Goal: Transaction & Acquisition: Book appointment/travel/reservation

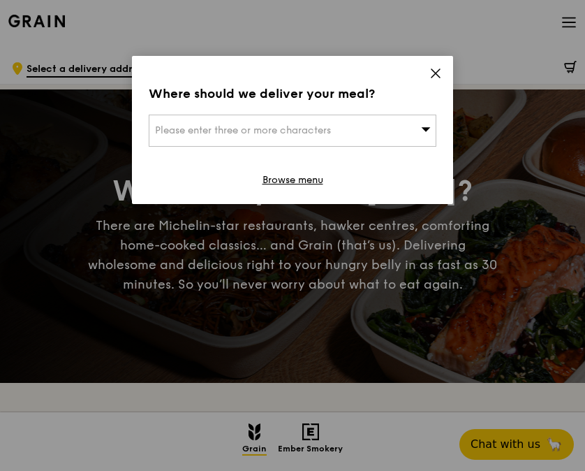
click at [224, 129] on span "Please enter three or more characters" at bounding box center [243, 130] width 176 height 12
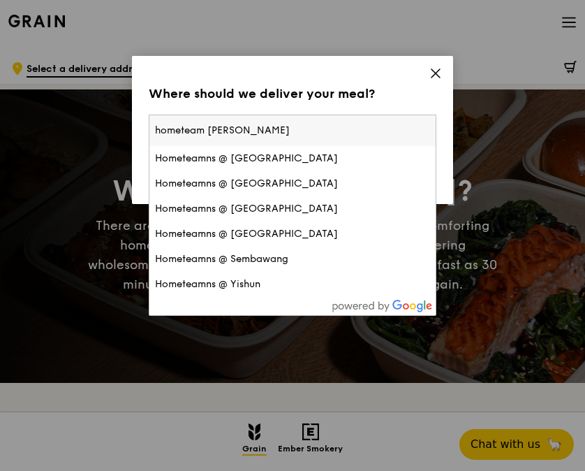
type input "hometeam khatib"
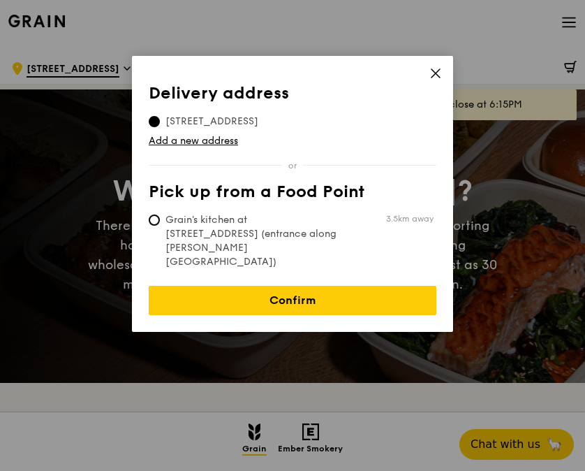
click at [209, 121] on span "[STREET_ADDRESS]" at bounding box center [212, 122] width 126 height 14
click at [160, 121] on input "[STREET_ADDRESS]" at bounding box center [154, 121] width 11 height 11
click at [434, 73] on icon at bounding box center [436, 73] width 13 height 13
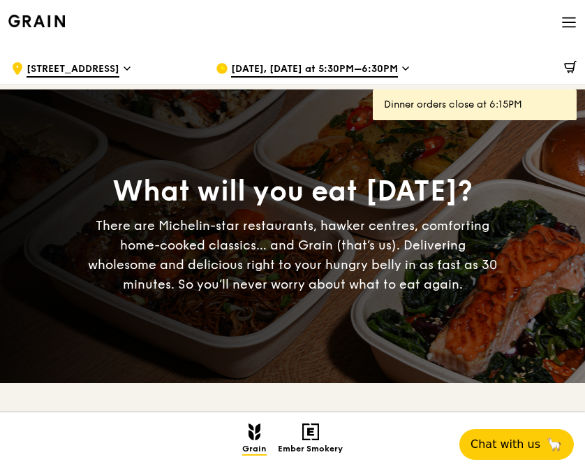
click at [86, 63] on span "[STREET_ADDRESS]" at bounding box center [73, 69] width 93 height 15
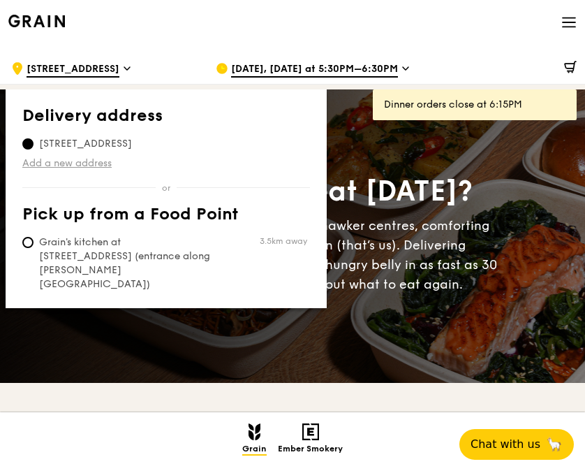
click at [79, 165] on link "Add a new address" at bounding box center [166, 163] width 288 height 14
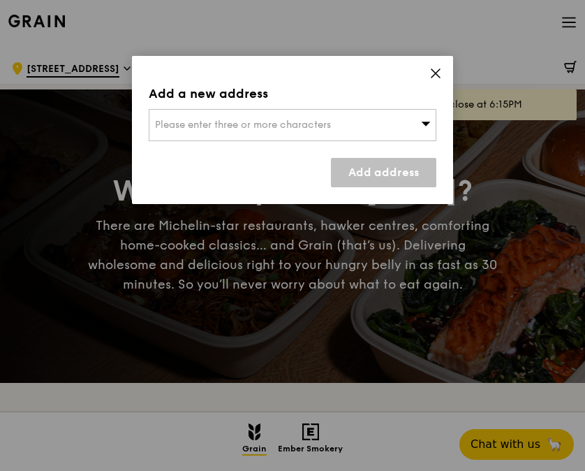
click at [214, 129] on span "Please enter three or more characters" at bounding box center [243, 125] width 176 height 12
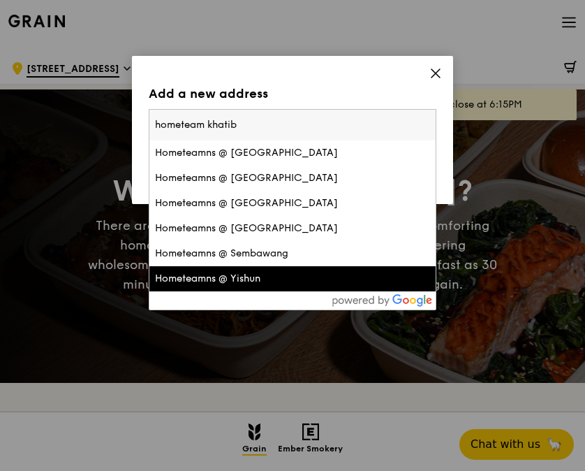
type input "hometeam khatib"
click at [258, 278] on div "Hometeamns @ Yishun" at bounding box center [258, 279] width 207 height 14
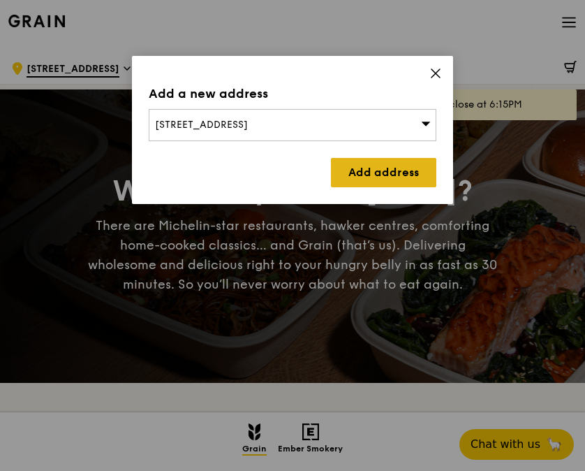
click at [388, 164] on link "Add address" at bounding box center [383, 172] width 105 height 29
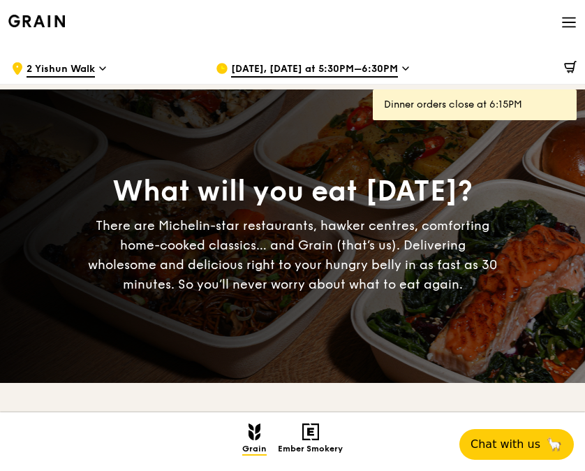
click at [402, 65] on icon at bounding box center [405, 68] width 7 height 13
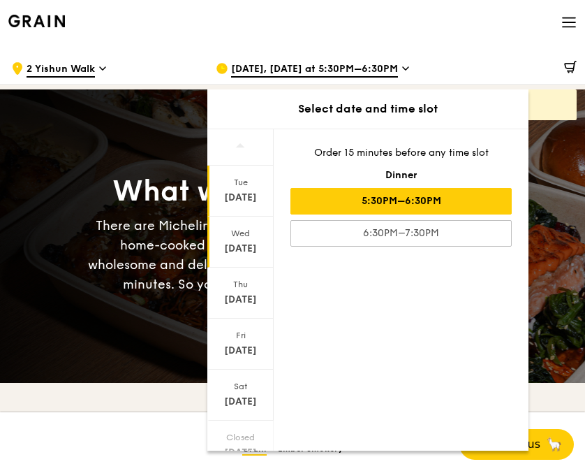
click at [235, 240] on div "Wed Sep 17" at bounding box center [240, 242] width 66 height 51
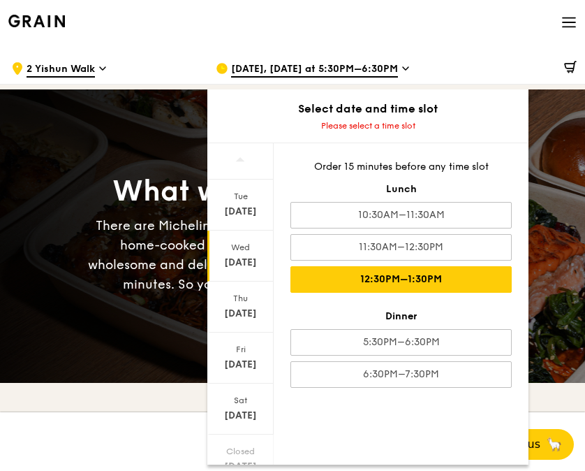
click at [444, 282] on div "12:30PM–1:30PM" at bounding box center [401, 279] width 221 height 27
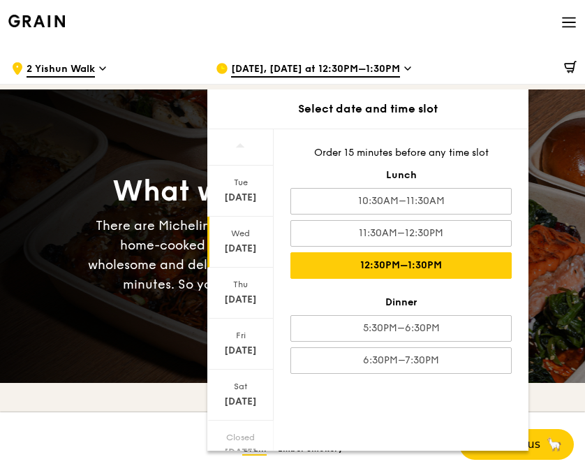
click at [236, 242] on div "Sep 17" at bounding box center [241, 249] width 62 height 14
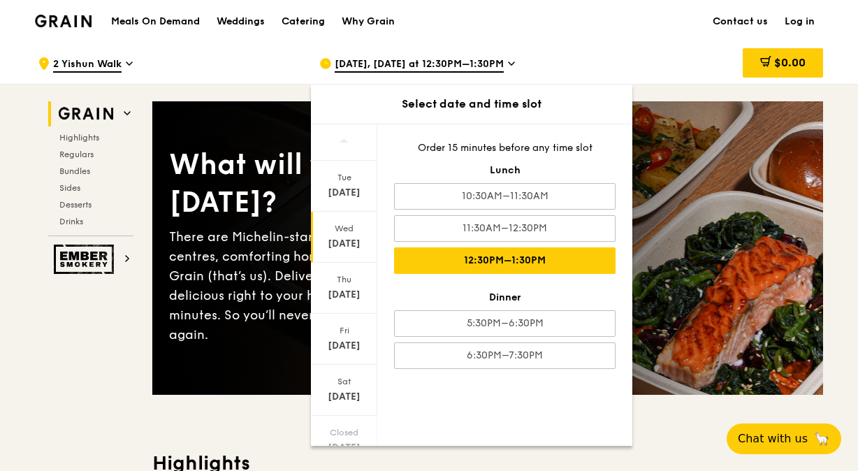
click at [585, 52] on div "$0.00" at bounding box center [710, 64] width 225 height 42
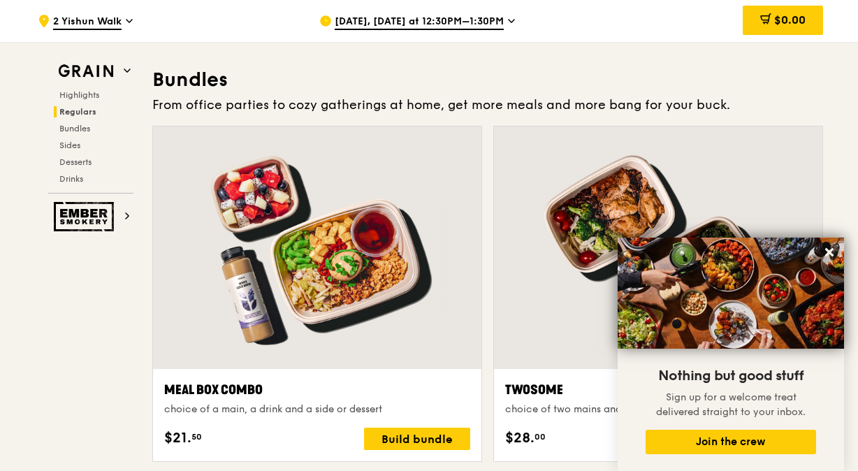
scroll to position [2165, 0]
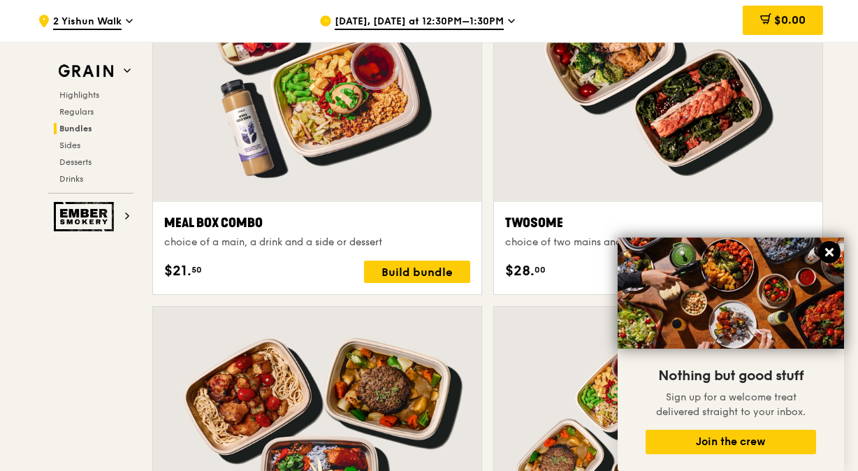
click at [585, 256] on icon at bounding box center [829, 252] width 13 height 13
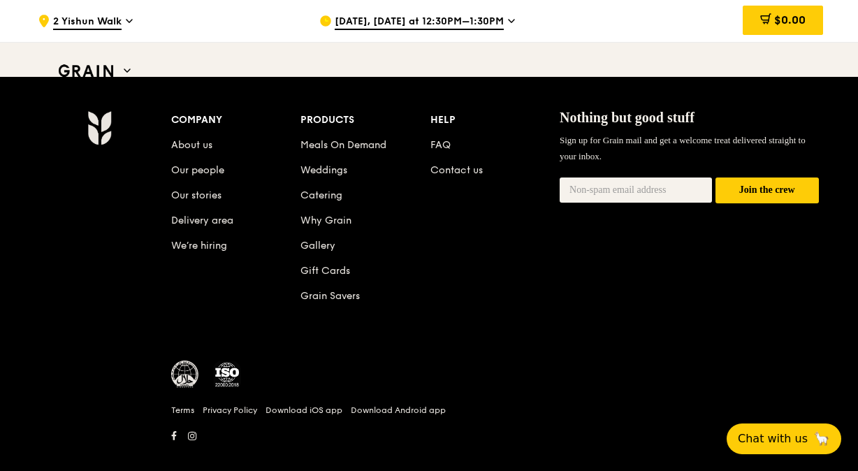
scroll to position [5926, 0]
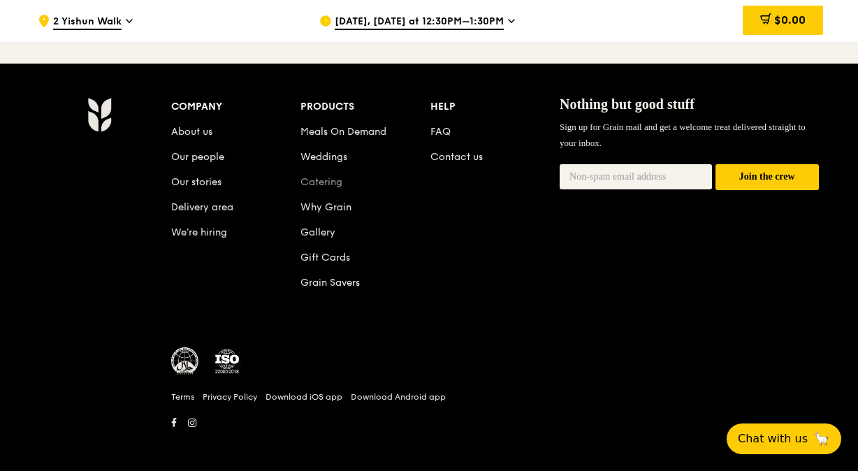
click at [322, 176] on link "Catering" at bounding box center [321, 182] width 42 height 12
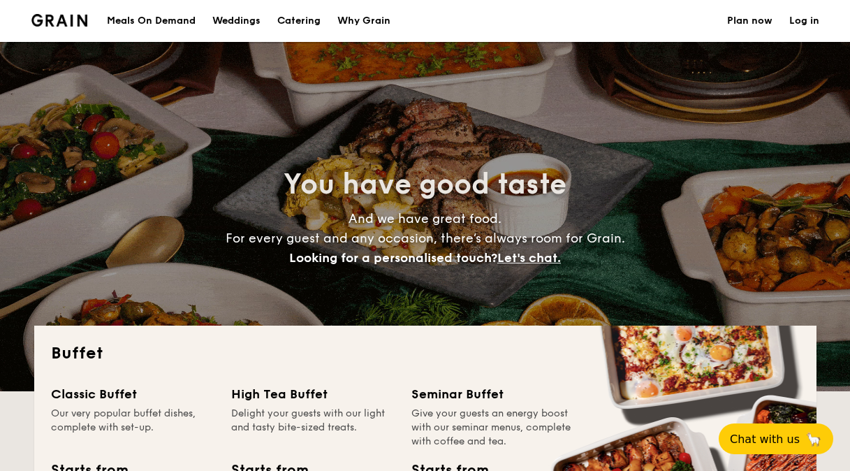
select select
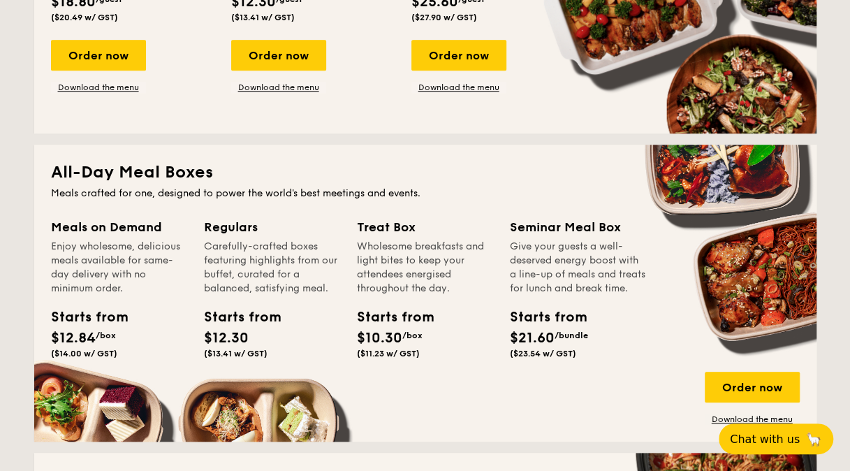
scroll to position [210, 0]
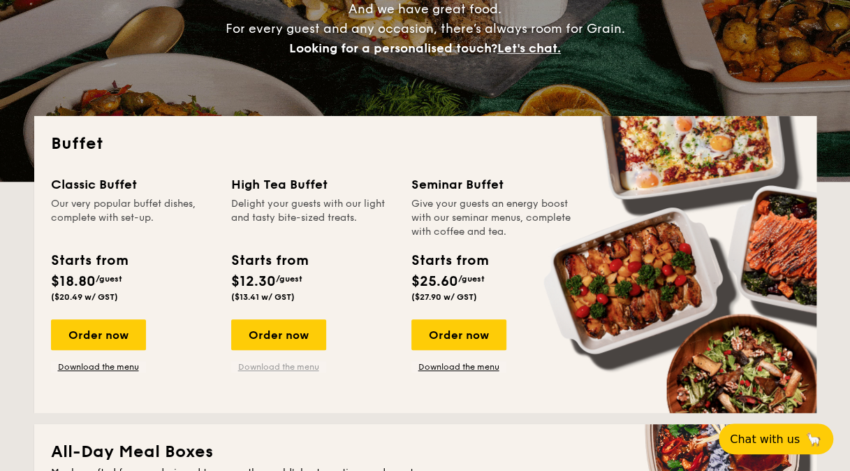
click at [279, 368] on link "Download the menu" at bounding box center [278, 366] width 95 height 11
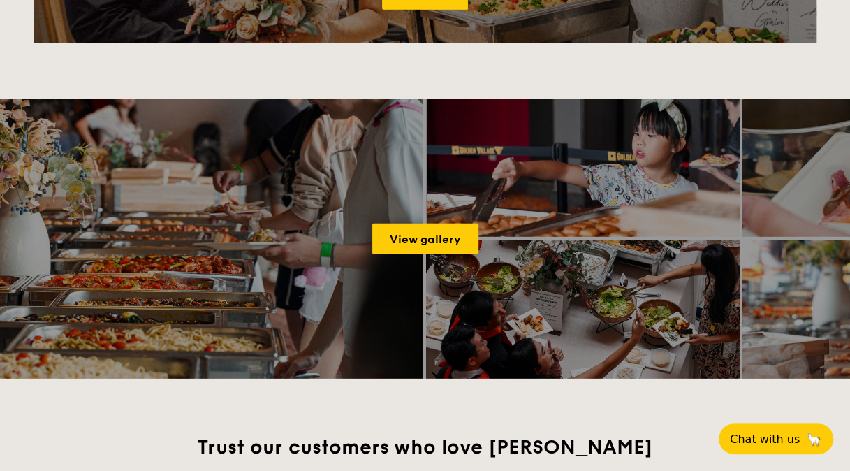
scroll to position [1677, 0]
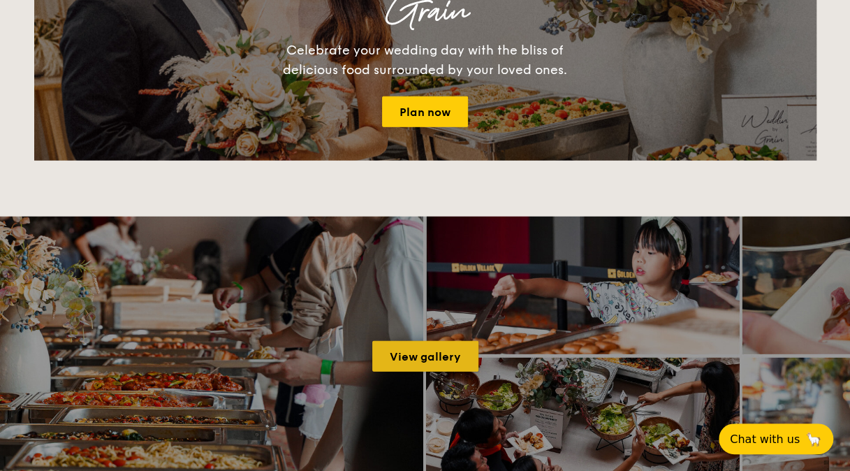
click at [432, 359] on link "View gallery" at bounding box center [425, 356] width 106 height 31
